Goal: Check status: Check status

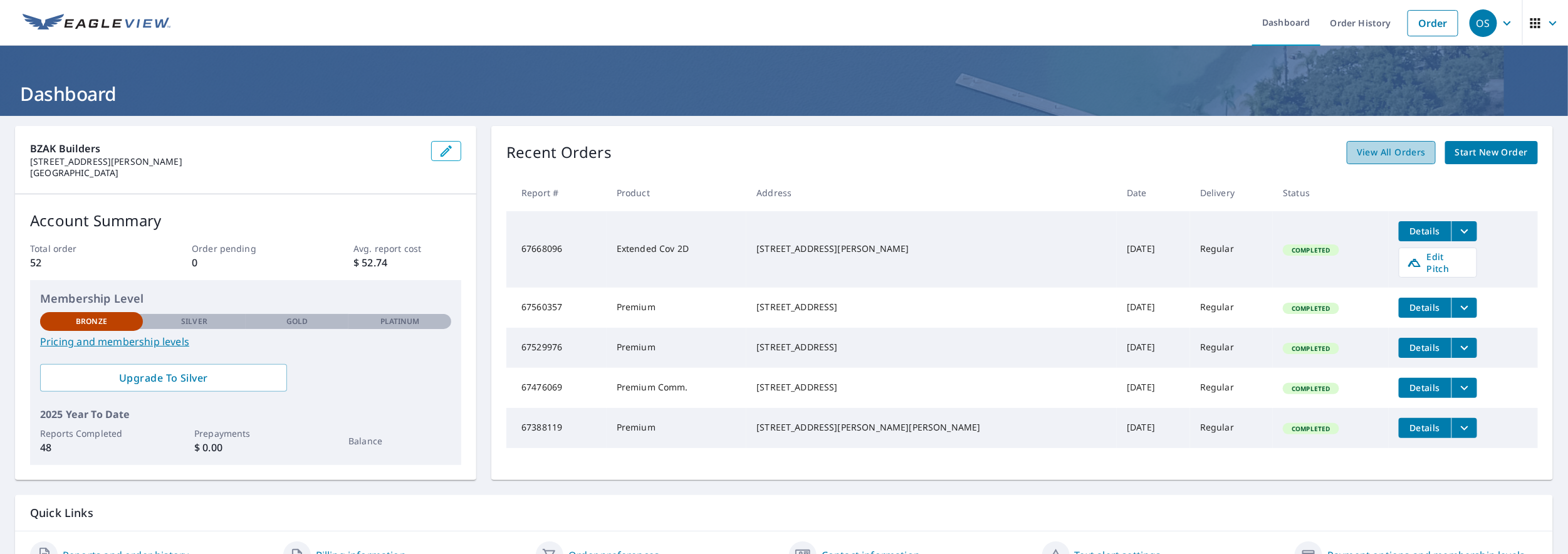
click at [1415, 155] on span "View All Orders" at bounding box center [1391, 152] width 69 height 16
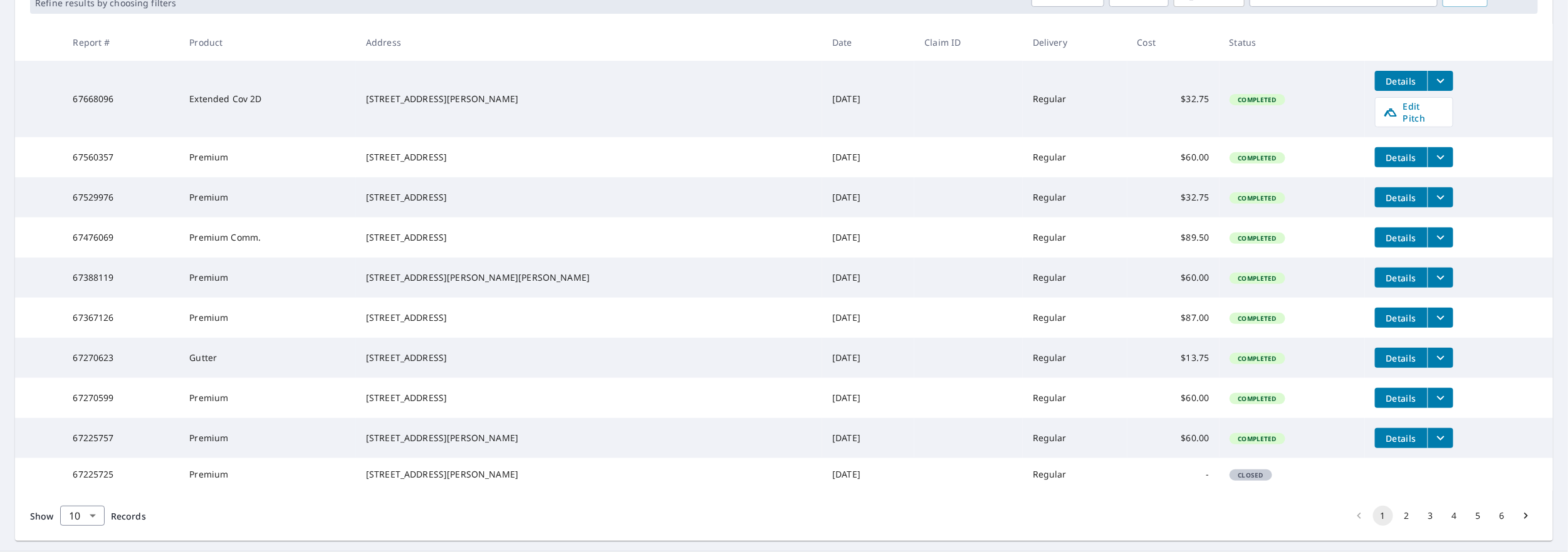
scroll to position [279, 0]
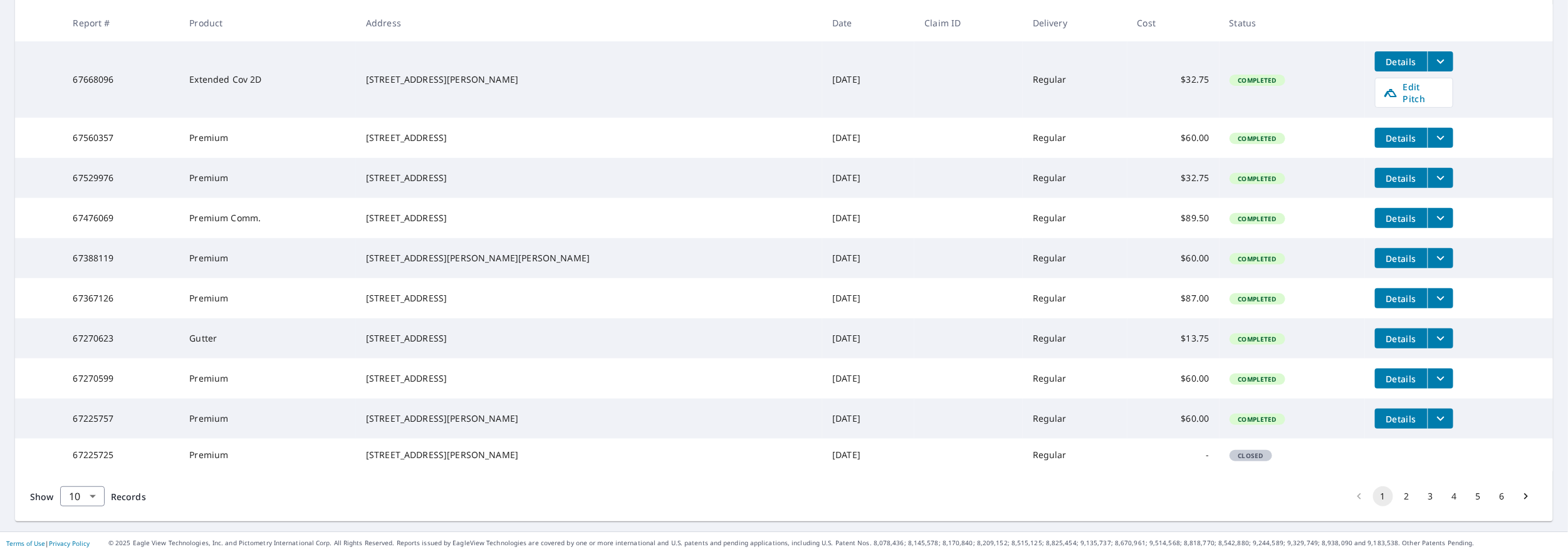
click at [1400, 489] on button "2" at bounding box center [1407, 496] width 20 height 20
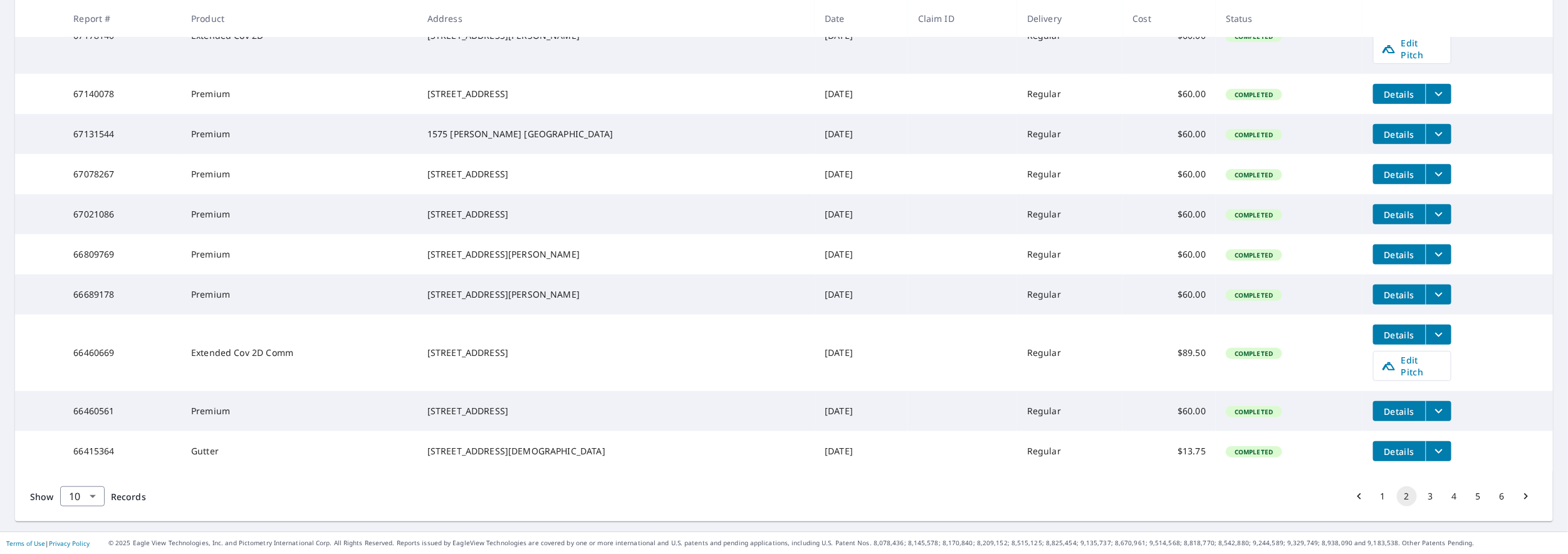
scroll to position [302, 0]
click at [1421, 499] on button "3" at bounding box center [1431, 496] width 20 height 20
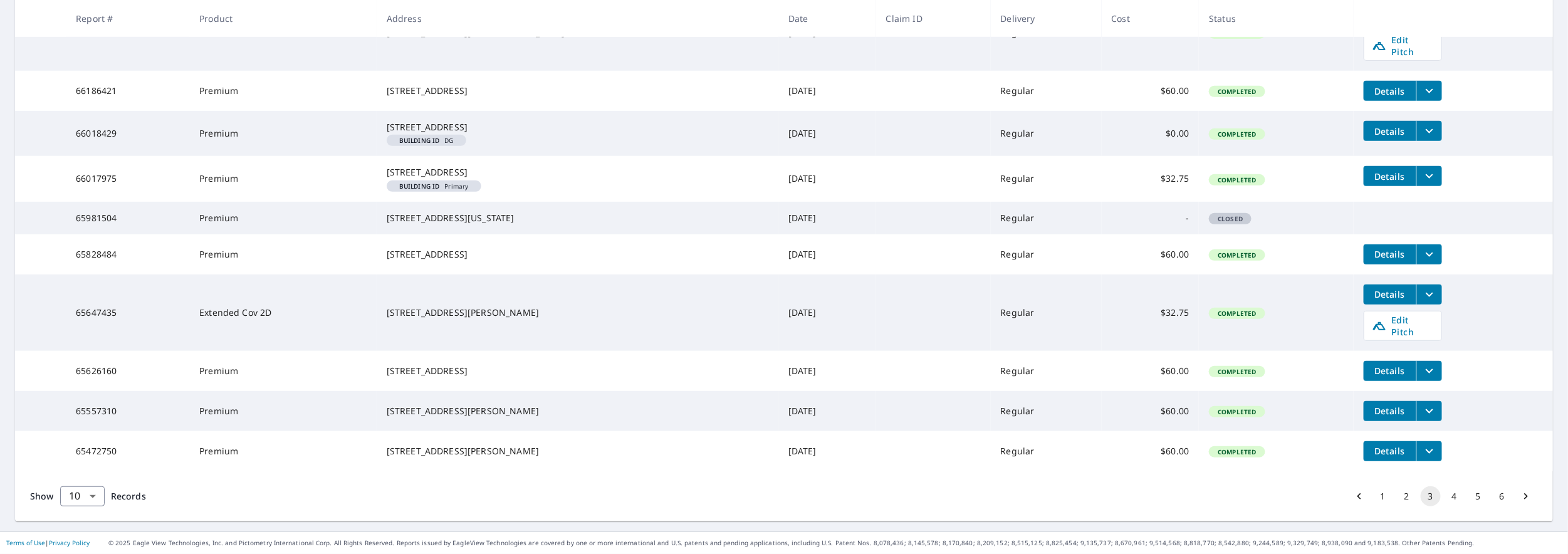
scroll to position [327, 0]
click at [1453, 496] on button "4" at bounding box center [1455, 496] width 20 height 20
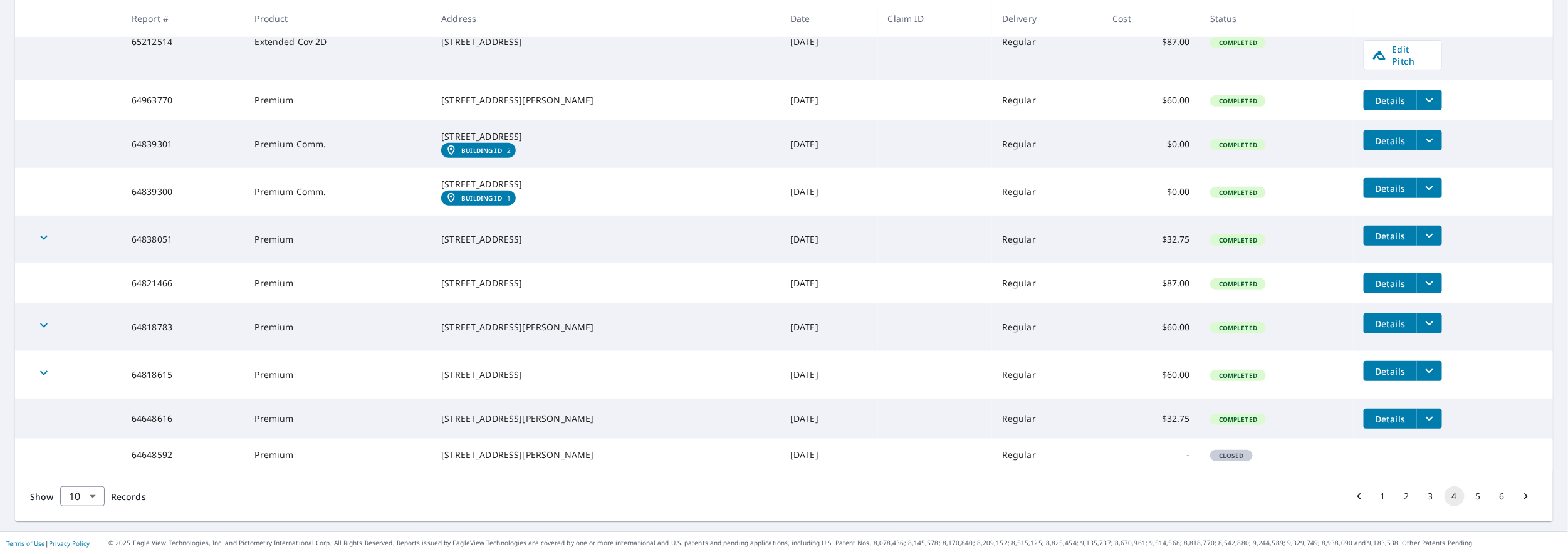
scroll to position [317, 0]
click at [1374, 495] on button "1" at bounding box center [1383, 496] width 20 height 20
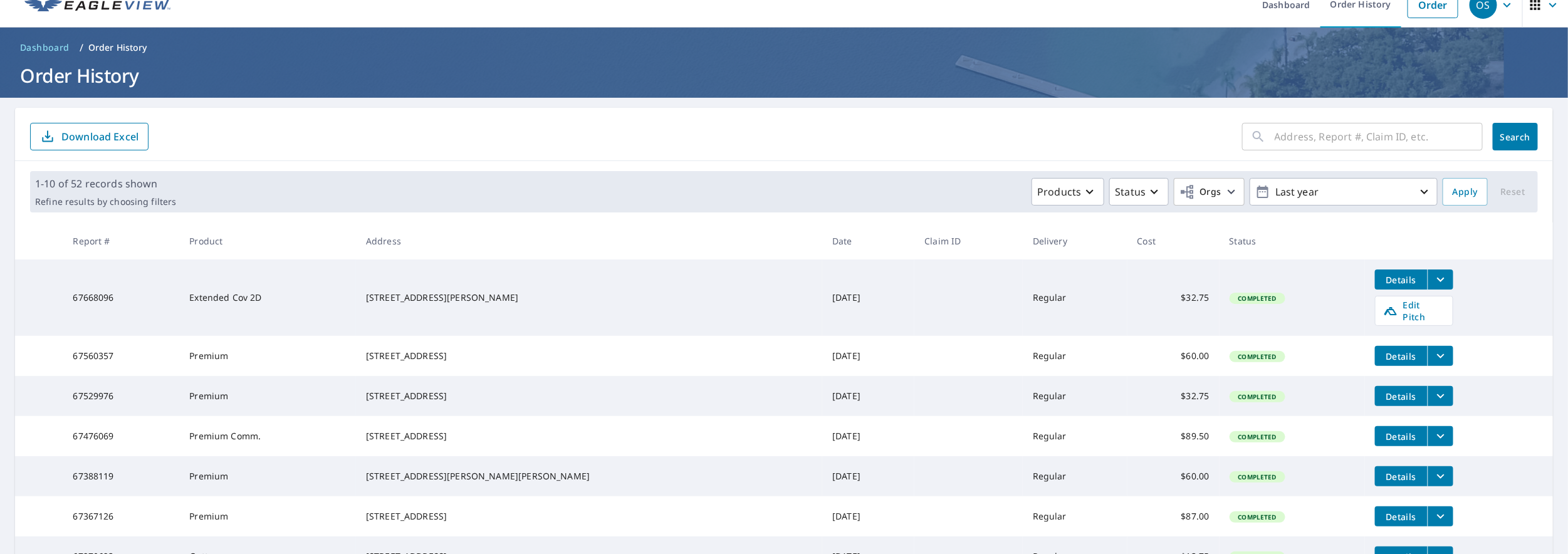
scroll to position [279, 0]
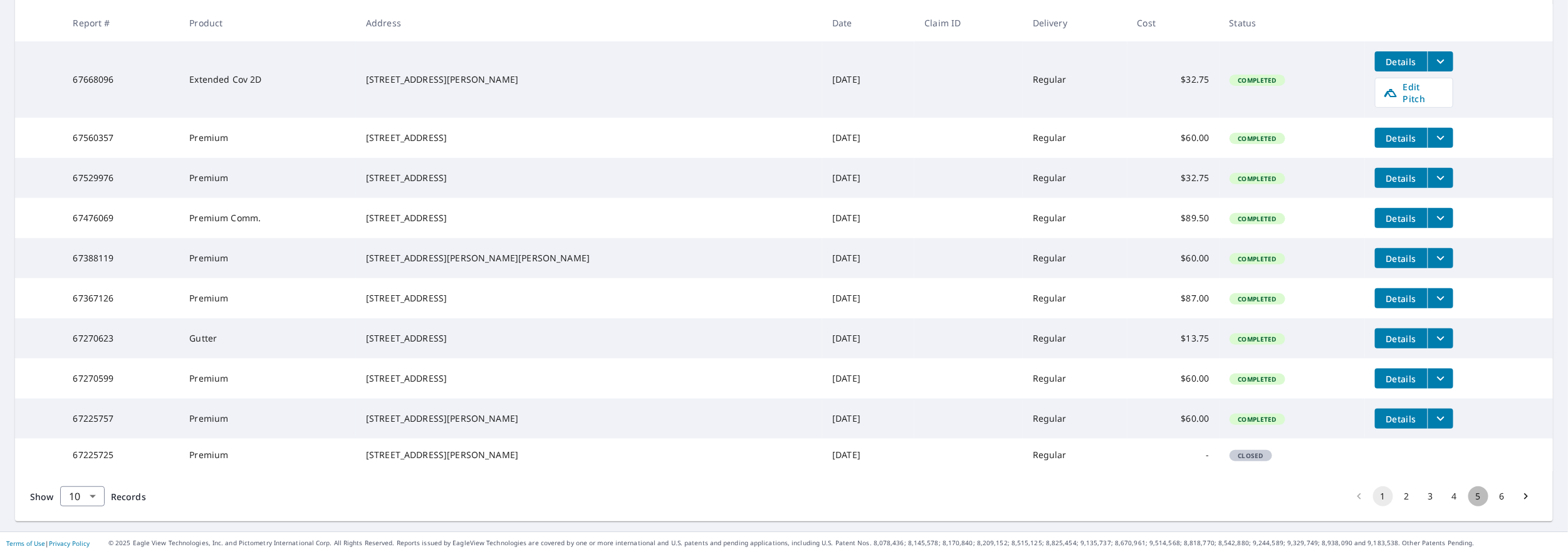
click at [1471, 502] on button "5" at bounding box center [1479, 496] width 20 height 20
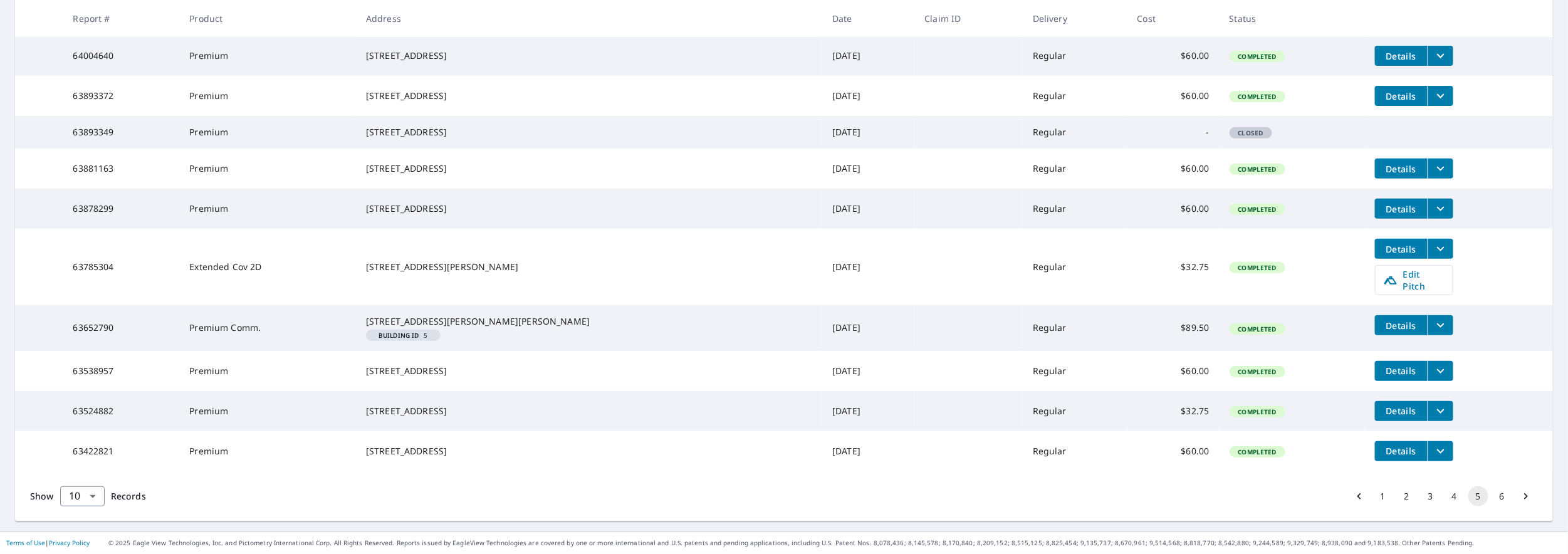
scroll to position [292, 0]
click at [1445, 491] on button "4" at bounding box center [1455, 496] width 20 height 20
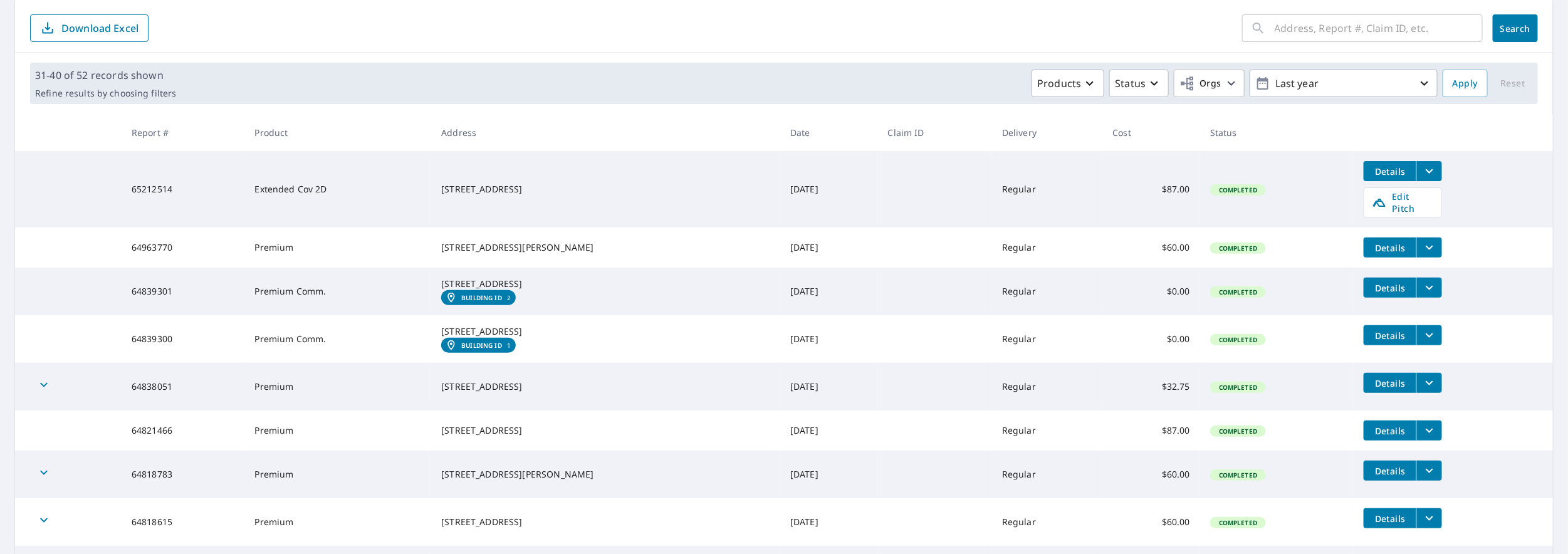
scroll to position [317, 0]
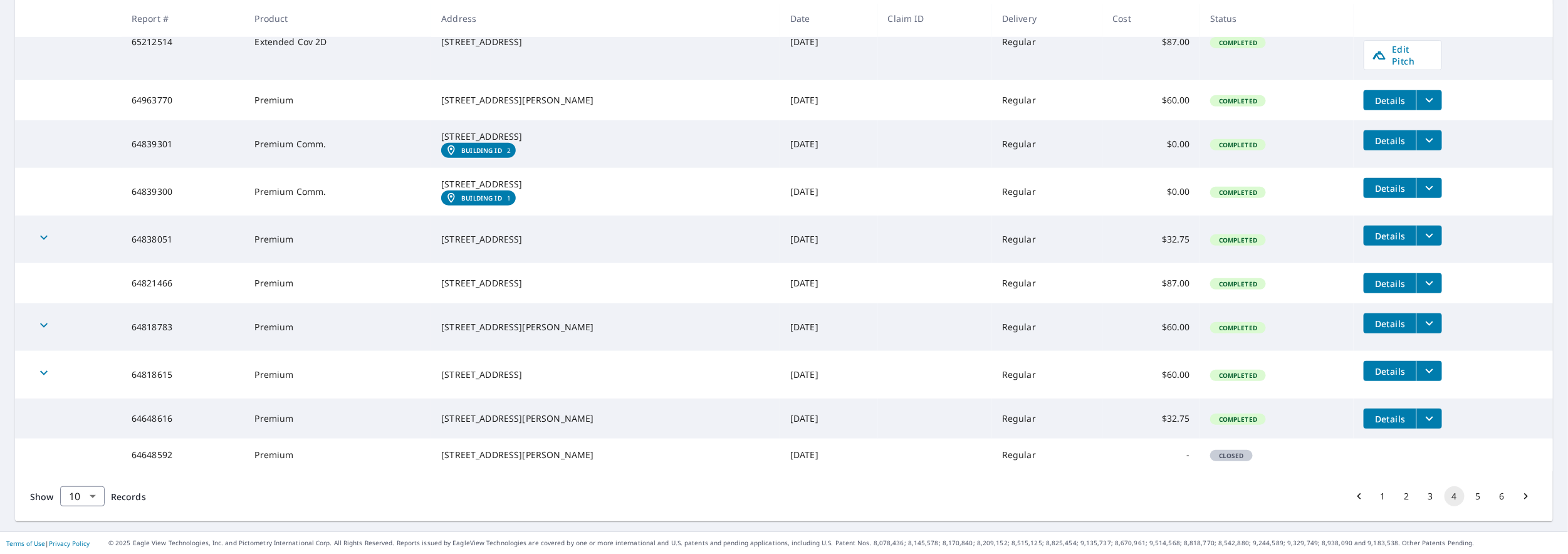
click at [1423, 496] on button "3" at bounding box center [1431, 496] width 20 height 20
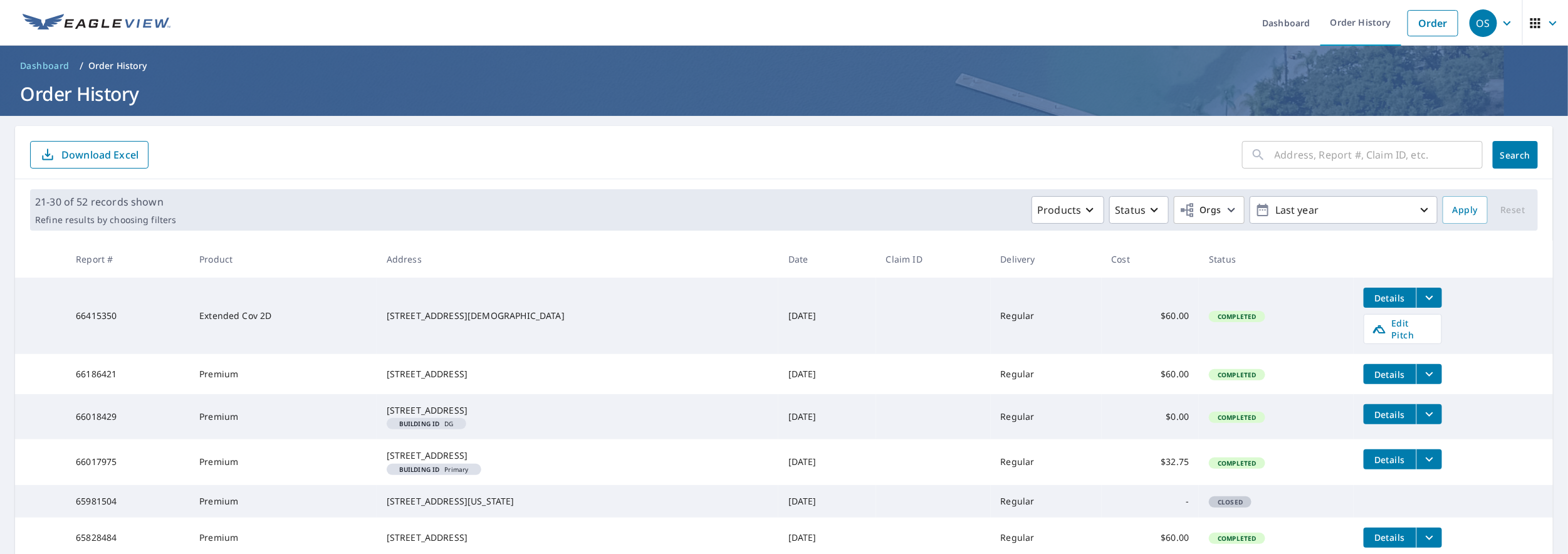
scroll to position [327, 0]
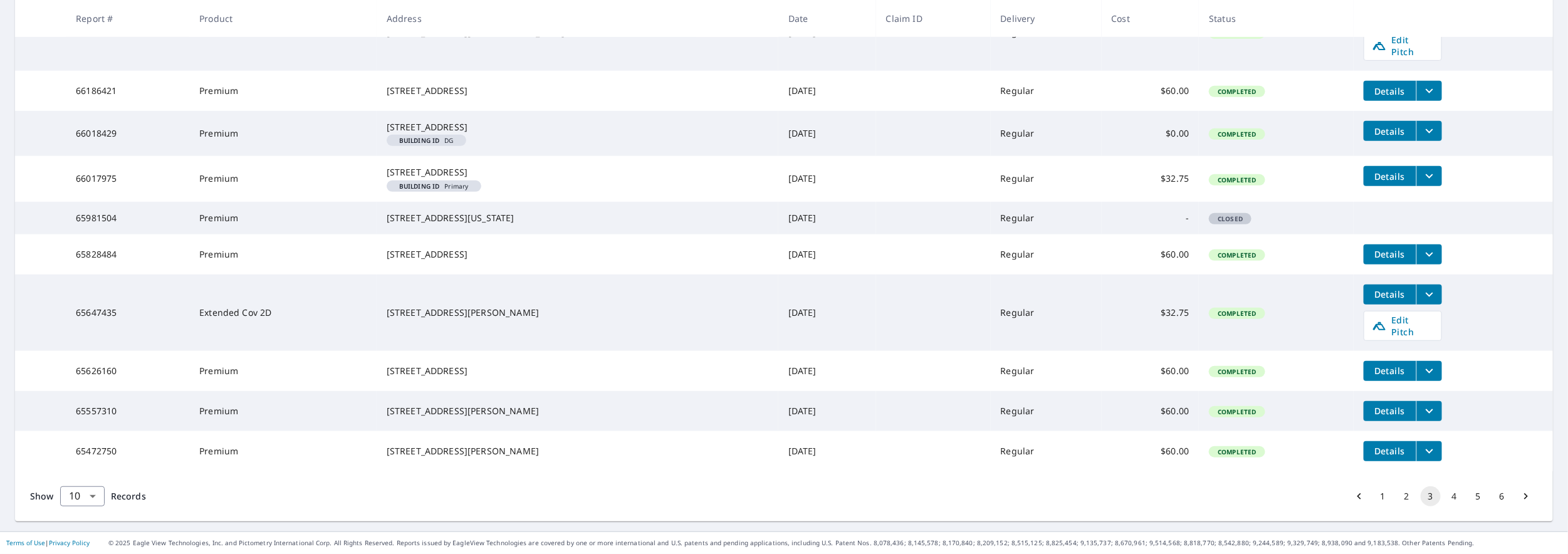
click at [1374, 491] on button "1" at bounding box center [1383, 496] width 20 height 20
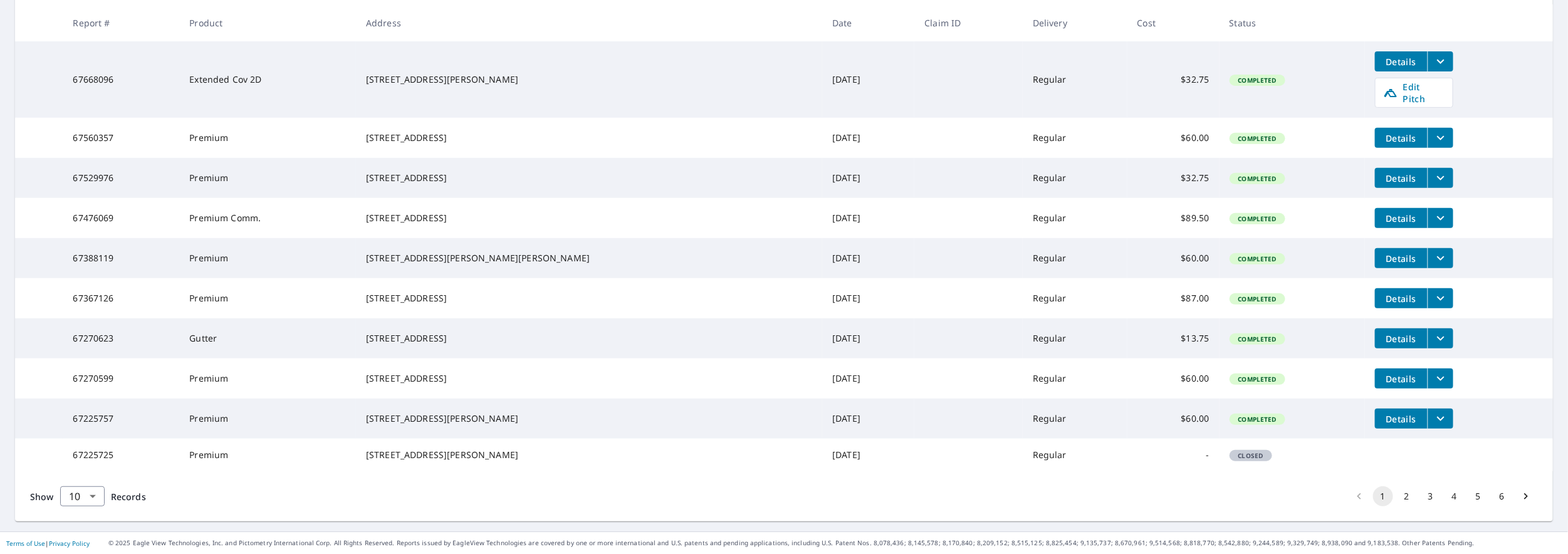
scroll to position [279, 0]
click at [1397, 495] on button "2" at bounding box center [1407, 496] width 20 height 20
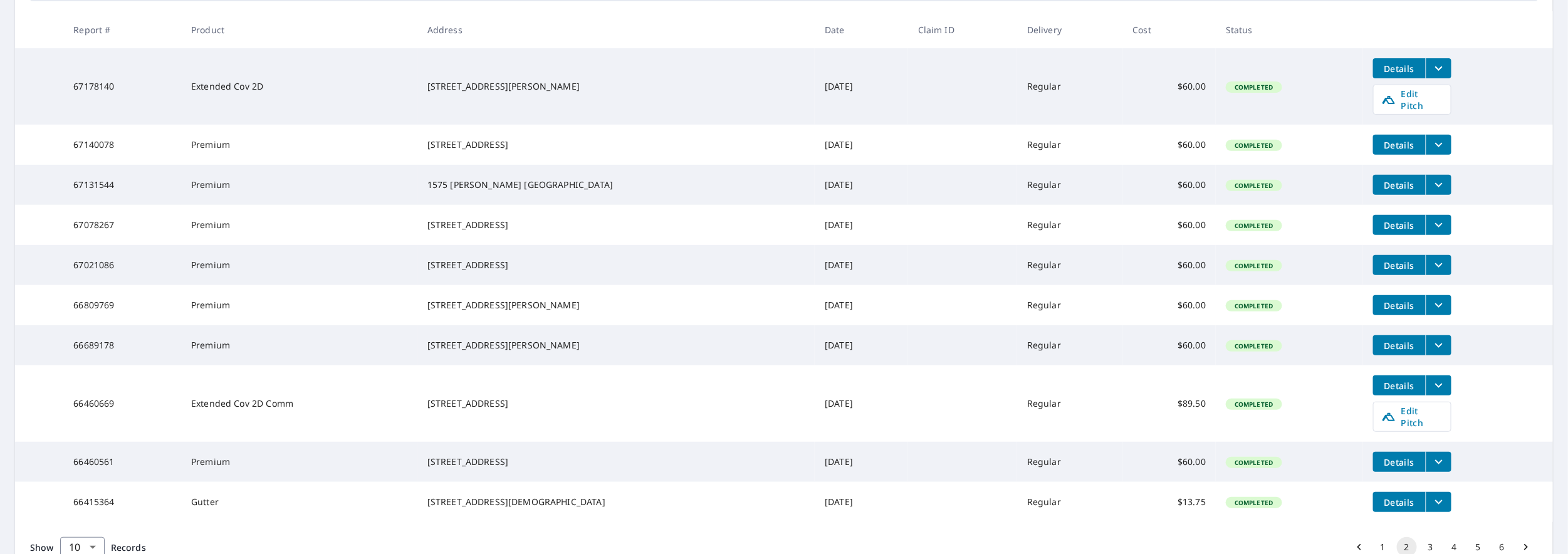
scroll to position [251, 0]
